Goal: Communication & Community: Answer question/provide support

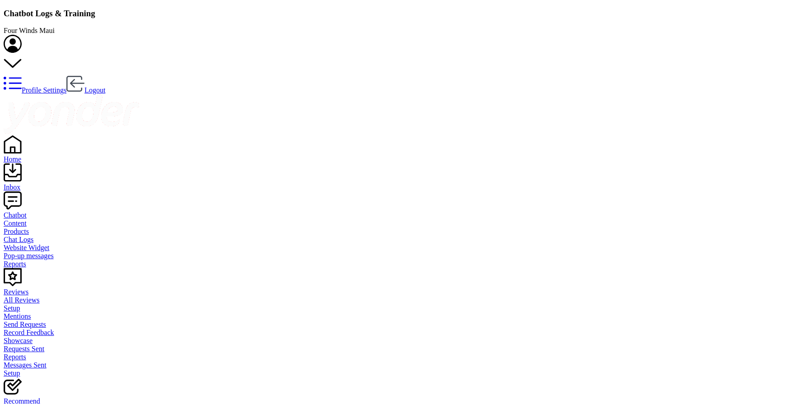
scroll to position [310, 685]
drag, startPoint x: 0, startPoint y: 0, endPoint x: 21, endPoint y: 72, distance: 74.8
click at [21, 175] on link "Inbox" at bounding box center [403, 183] width 798 height 16
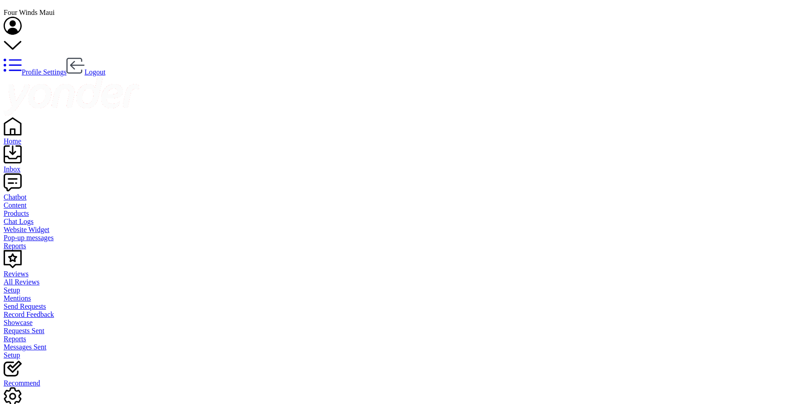
click at [32, 165] on div "Inbox" at bounding box center [406, 169] width 804 height 8
click at [26, 137] on div "Home" at bounding box center [406, 141] width 804 height 8
